Goal: Register for event/course

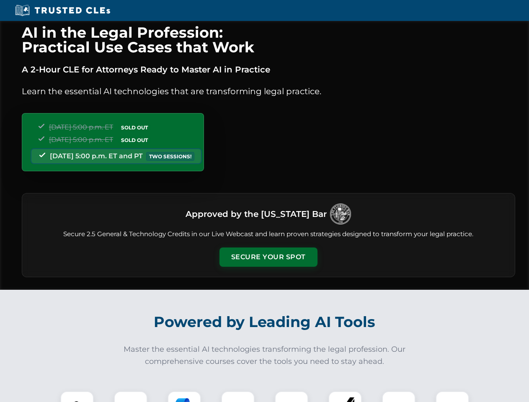
click at [268, 257] on button "Secure Your Spot" at bounding box center [269, 257] width 98 height 19
click at [77, 397] on img at bounding box center [77, 408] width 24 height 24
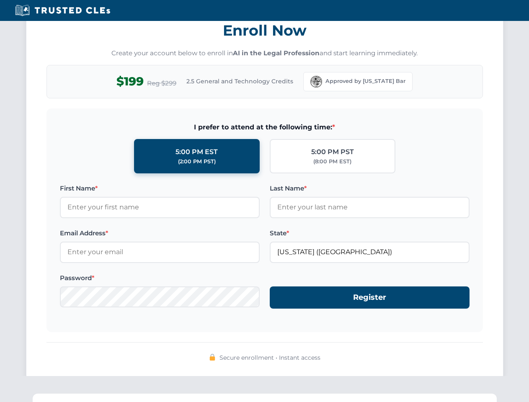
scroll to position [823, 0]
